Goal: Task Accomplishment & Management: Use online tool/utility

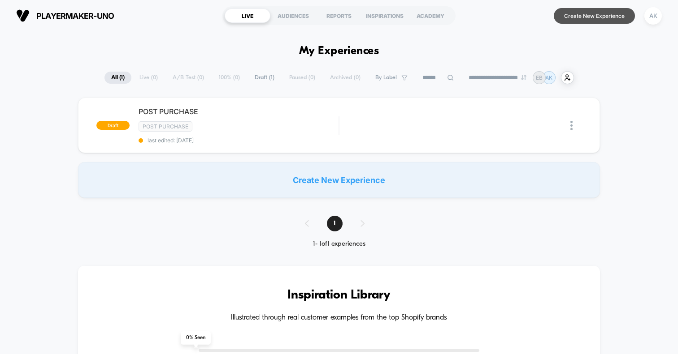
click at [576, 16] on button "Create New Experience" at bounding box center [593, 16] width 81 height 16
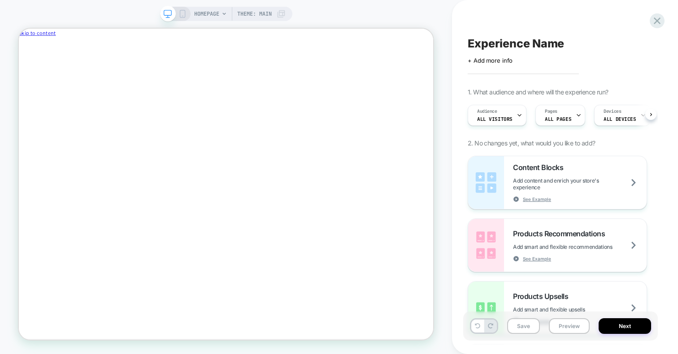
scroll to position [0, 0]
click at [22, 87] on icon "Close" at bounding box center [22, 87] width 0 height 0
click at [561, 117] on span "ALL PAGES" at bounding box center [557, 119] width 26 height 6
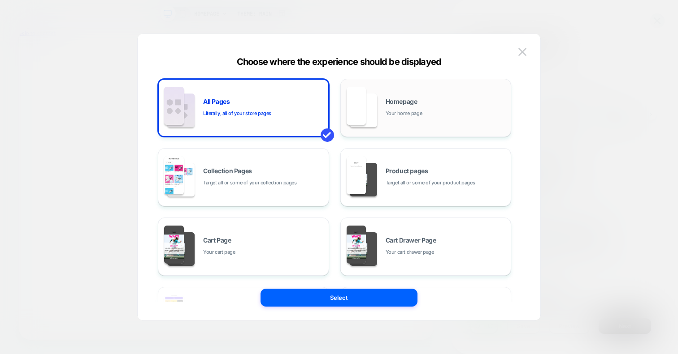
click at [399, 113] on span "Your home page" at bounding box center [403, 113] width 37 height 9
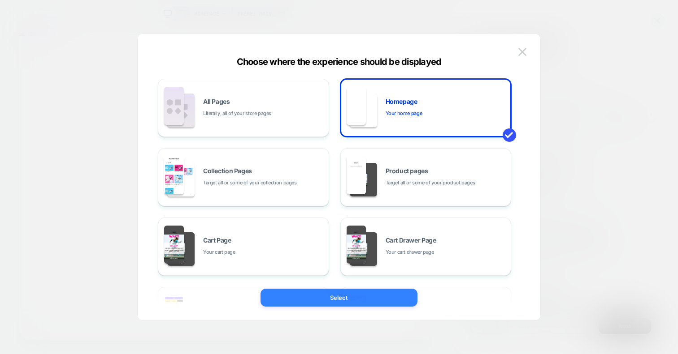
click at [332, 298] on button "Select" at bounding box center [338, 298] width 157 height 18
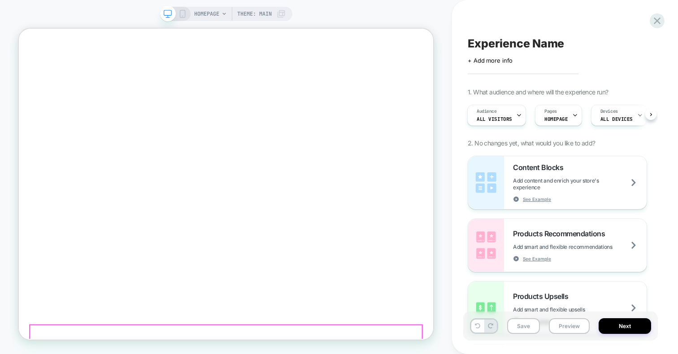
scroll to position [4, 0]
click at [180, 14] on icon at bounding box center [182, 14] width 8 height 8
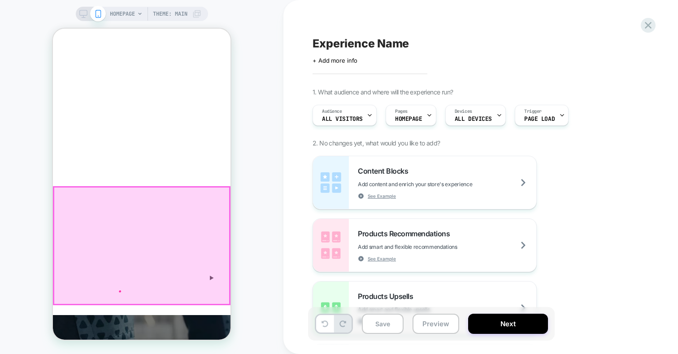
scroll to position [145, 0]
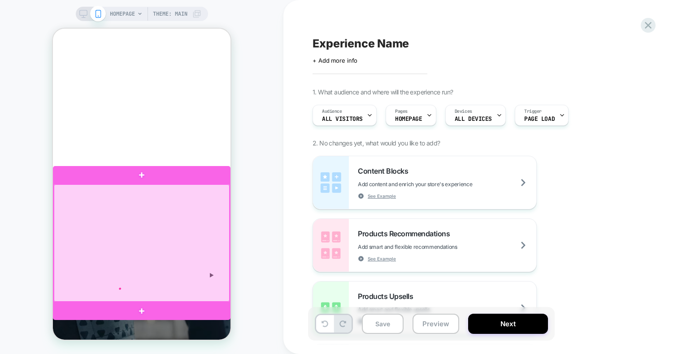
click at [224, 190] on div at bounding box center [142, 243] width 176 height 117
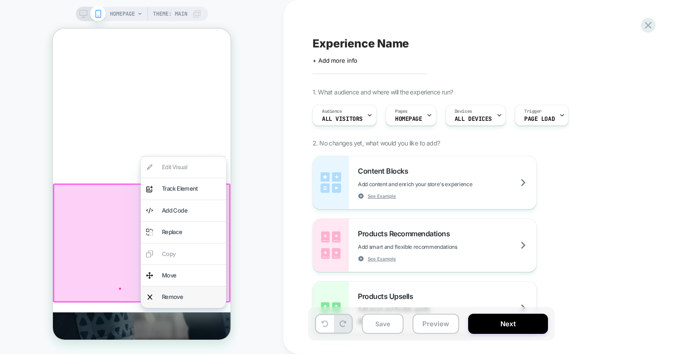
click at [188, 298] on div "Remove" at bounding box center [191, 297] width 59 height 10
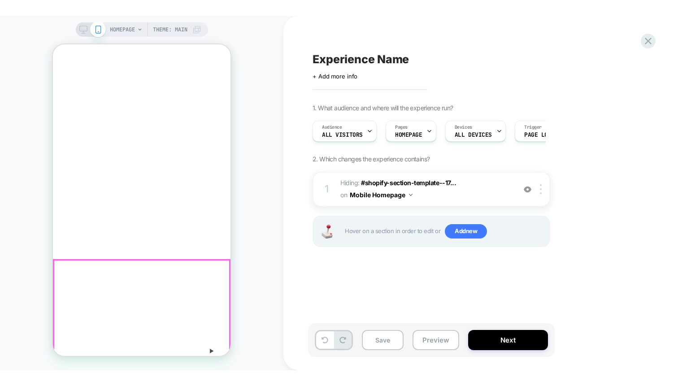
scroll to position [72, 0]
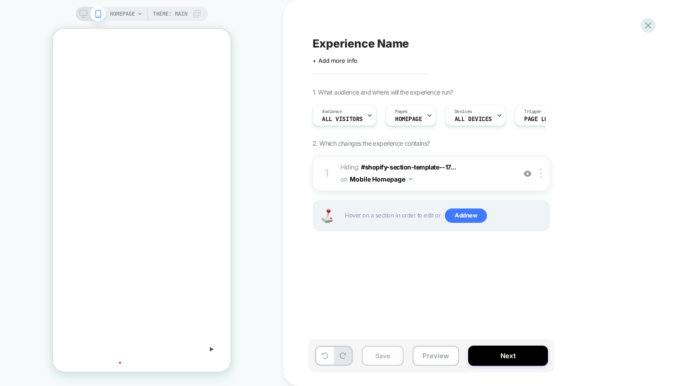
click at [392, 352] on button "Save" at bounding box center [383, 355] width 42 height 20
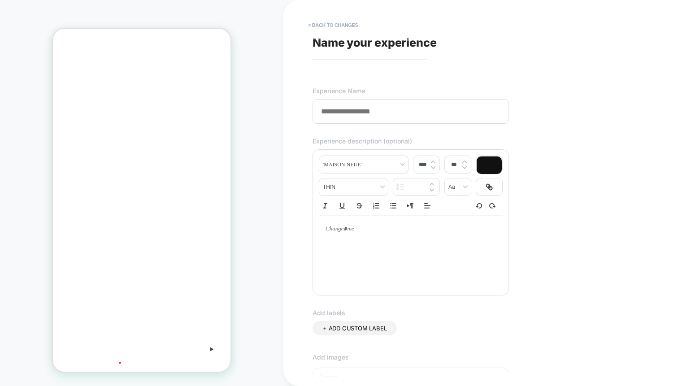
click at [374, 114] on input at bounding box center [410, 111] width 196 height 25
type input "*"
click at [379, 113] on input "**********" at bounding box center [410, 111] width 196 height 25
click at [336, 113] on input "**********" at bounding box center [410, 111] width 196 height 25
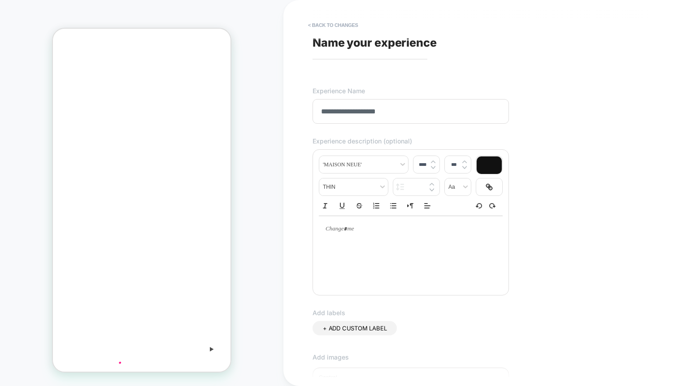
click at [392, 115] on input "**********" at bounding box center [410, 111] width 196 height 25
type input "**********"
click at [539, 116] on div "**********" at bounding box center [476, 193] width 336 height 368
click at [326, 25] on button "< Back to changes" at bounding box center [332, 25] width 59 height 14
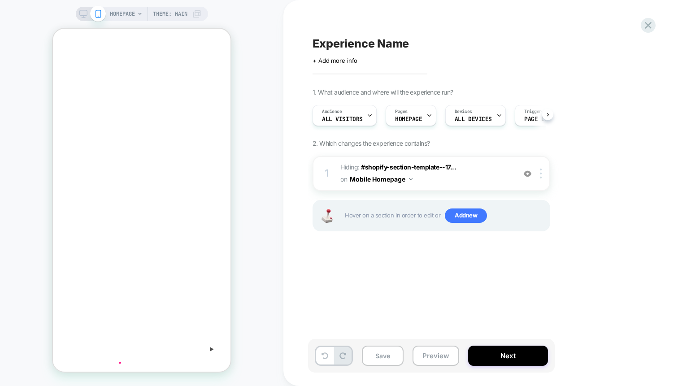
scroll to position [0, 0]
click at [654, 21] on div "Experience Name Click to edit experience details + Add more info 1. What audien…" at bounding box center [480, 193] width 394 height 386
click at [649, 24] on icon at bounding box center [647, 25] width 7 height 7
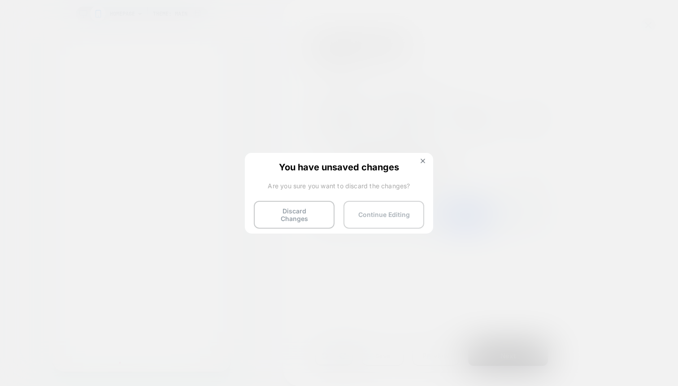
click at [388, 212] on button "Continue Editing" at bounding box center [383, 215] width 81 height 28
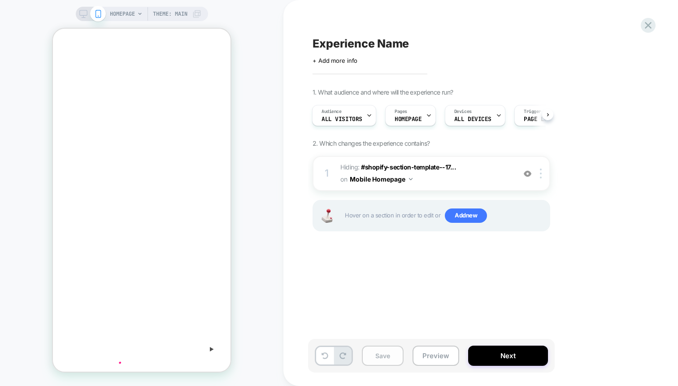
click at [378, 352] on button "Save" at bounding box center [383, 355] width 42 height 20
